Goal: Transaction & Acquisition: Book appointment/travel/reservation

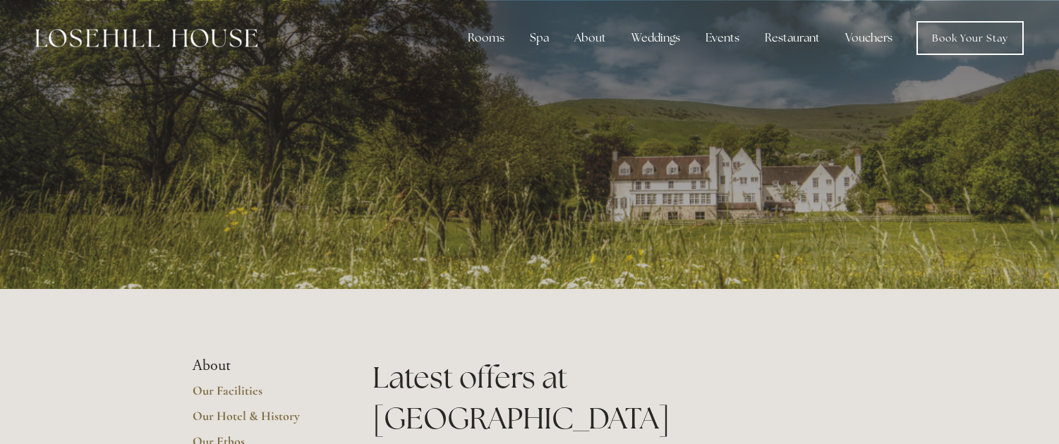
scroll to position [282, 0]
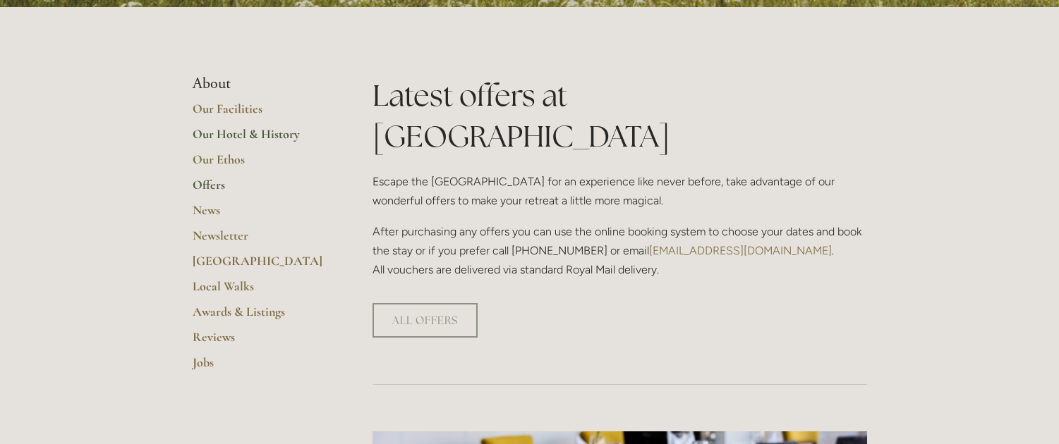
click at [236, 136] on link "Our Hotel & History" at bounding box center [260, 138] width 135 height 25
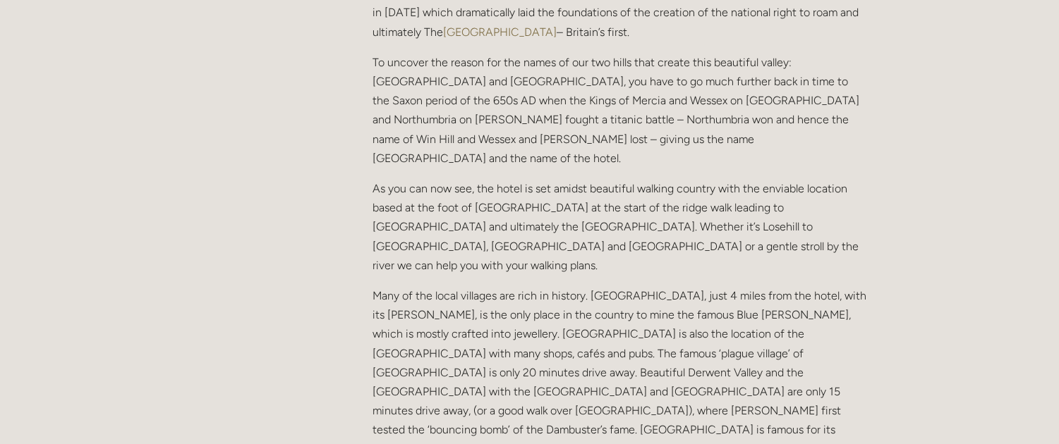
scroll to position [1199, 0]
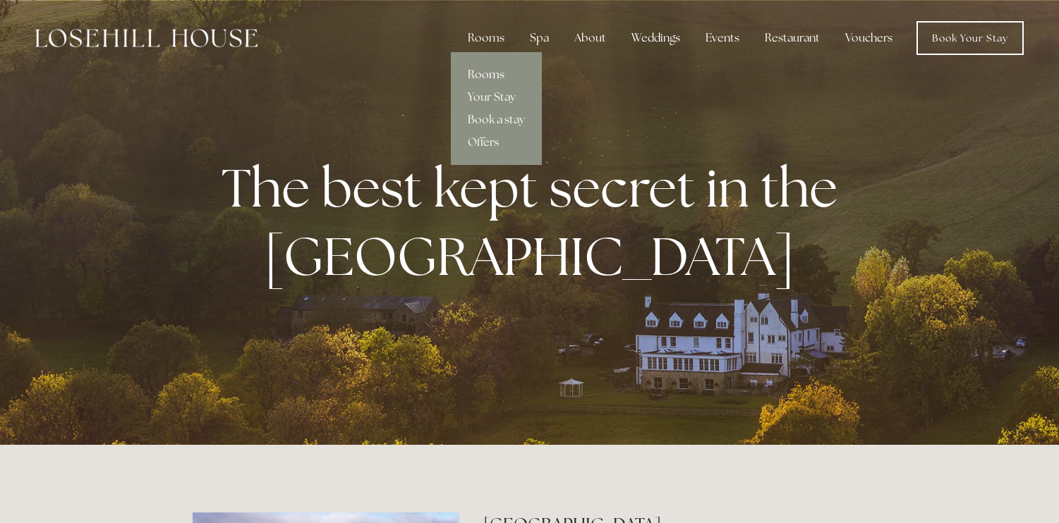
click at [488, 73] on link "Rooms" at bounding box center [496, 74] width 91 height 23
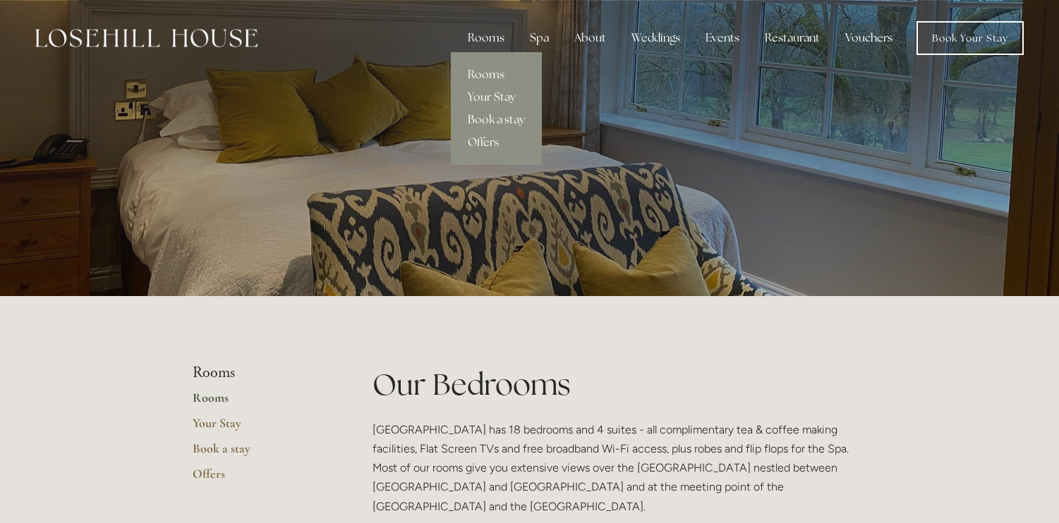
click at [494, 119] on link "Book a stay" at bounding box center [496, 120] width 91 height 23
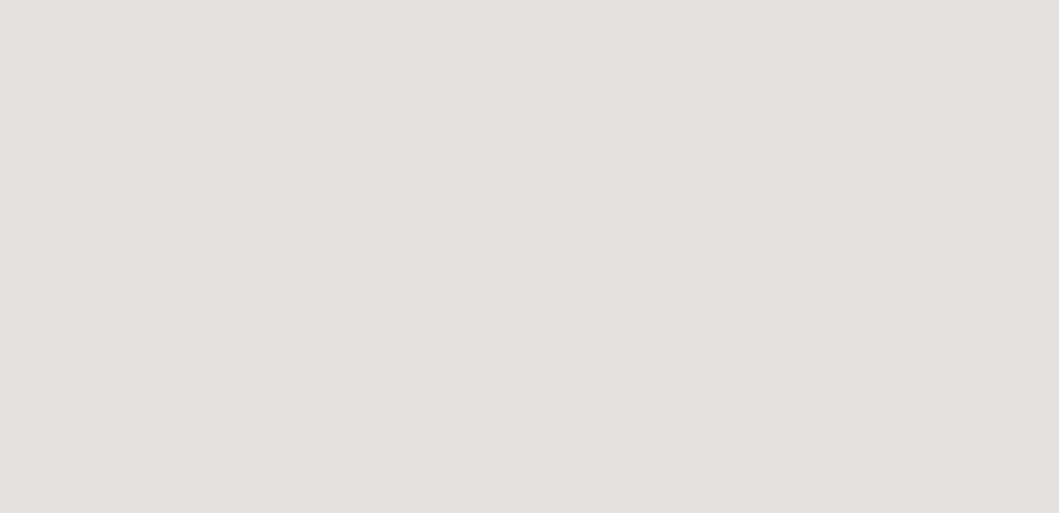
scroll to position [2122, 0]
